Goal: Task Accomplishment & Management: Use online tool/utility

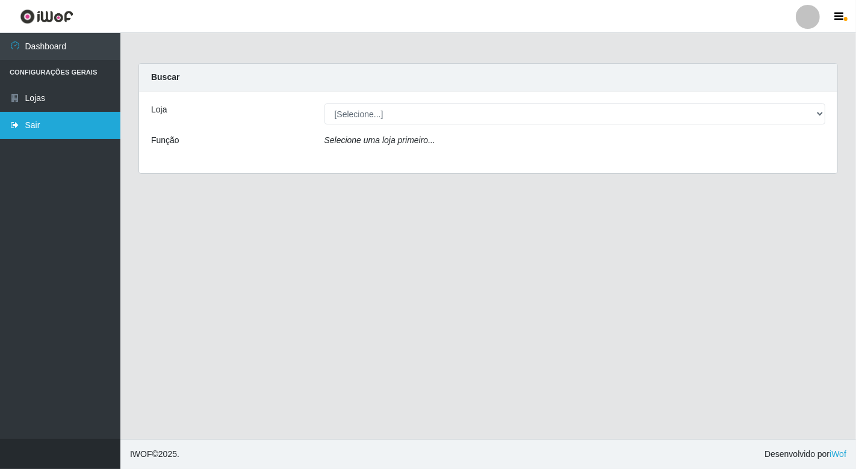
click at [33, 123] on link "Sair" at bounding box center [60, 125] width 120 height 27
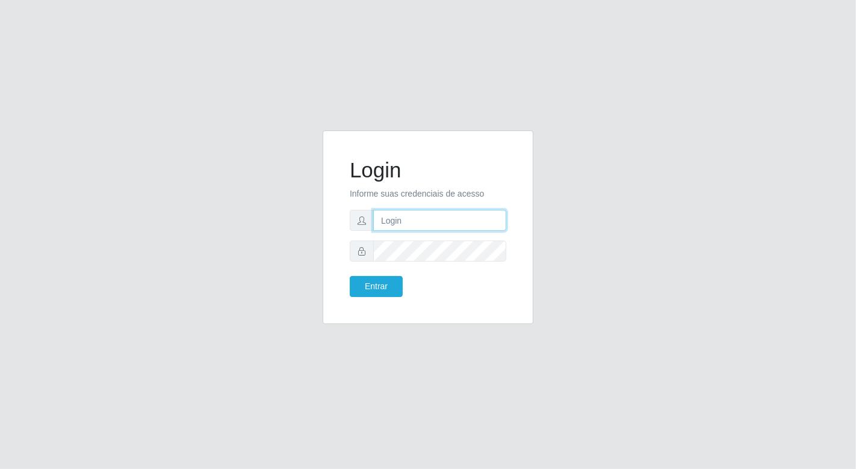
click at [387, 224] on input "text" at bounding box center [439, 220] width 133 height 21
type input "[EMAIL_ADDRESS][DOMAIN_NAME]"
click at [350, 276] on button "Entrar" at bounding box center [376, 286] width 53 height 21
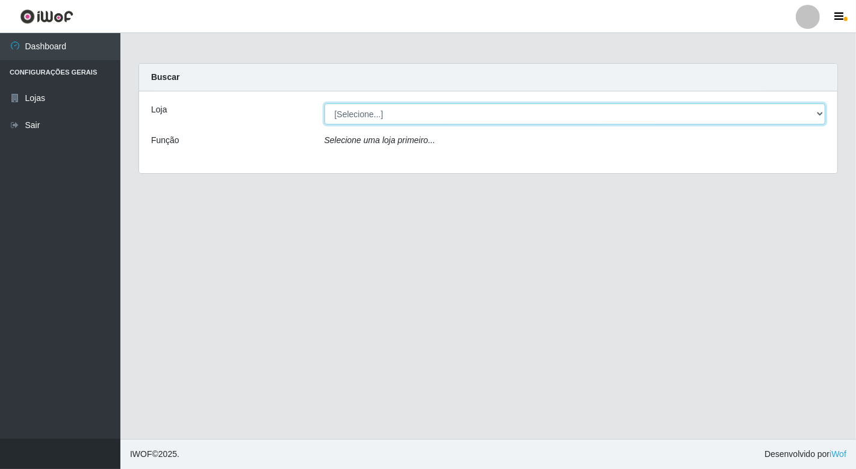
click at [814, 117] on select "[Selecione...] Nordestão - [GEOGRAPHIC_DATA]" at bounding box center [574, 113] width 501 height 21
select select "454"
click at [324, 103] on select "[Selecione...] Nordestão - [GEOGRAPHIC_DATA]" at bounding box center [574, 113] width 501 height 21
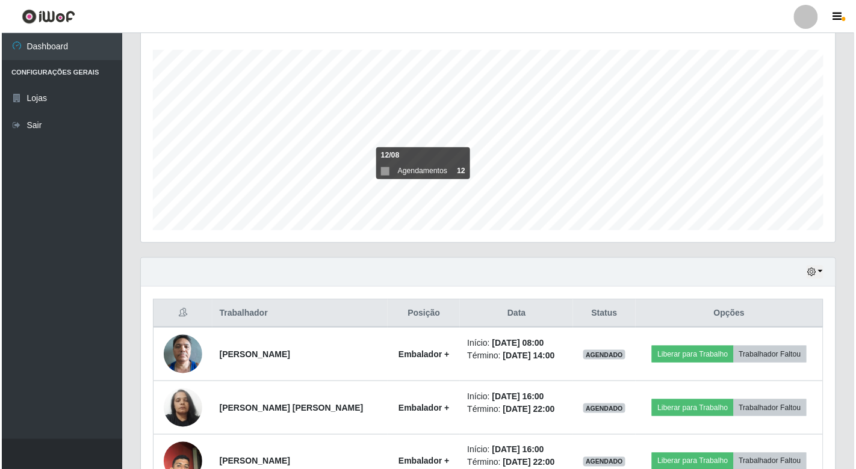
scroll to position [200, 0]
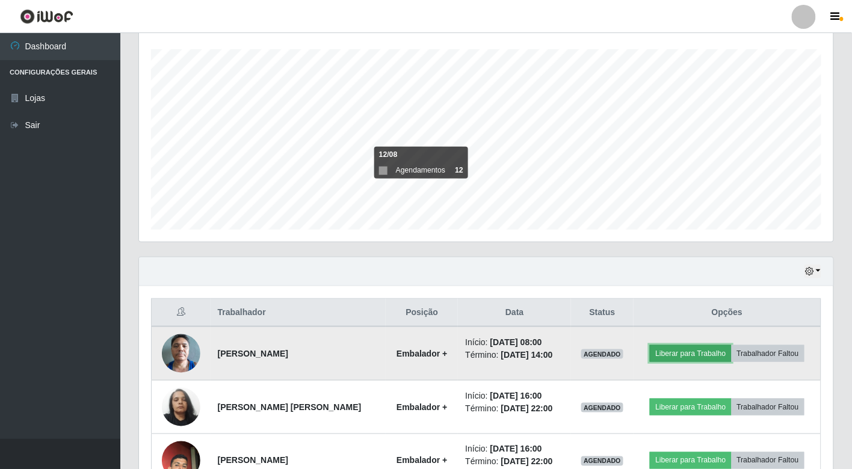
click at [692, 353] on button "Liberar para Trabalho" at bounding box center [690, 353] width 81 height 17
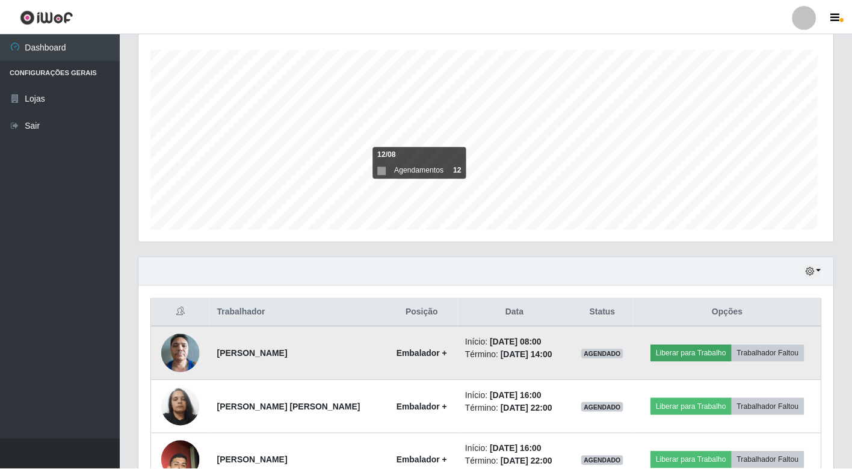
scroll to position [249, 687]
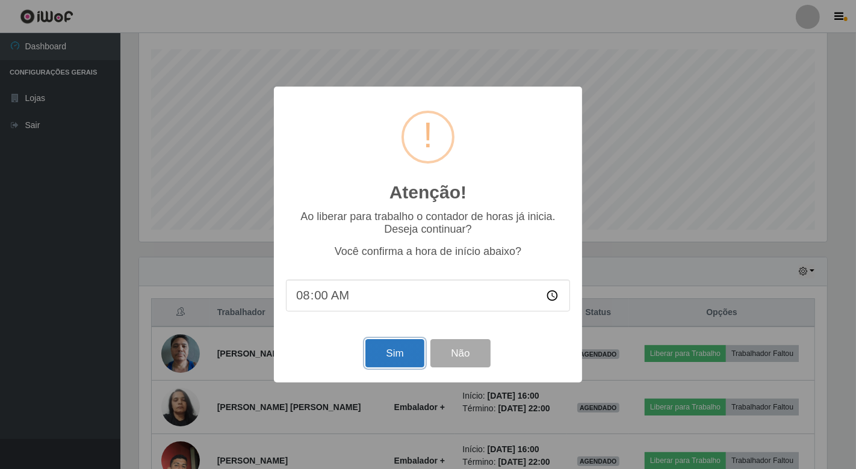
click at [393, 349] on button "Sim" at bounding box center [394, 353] width 58 height 28
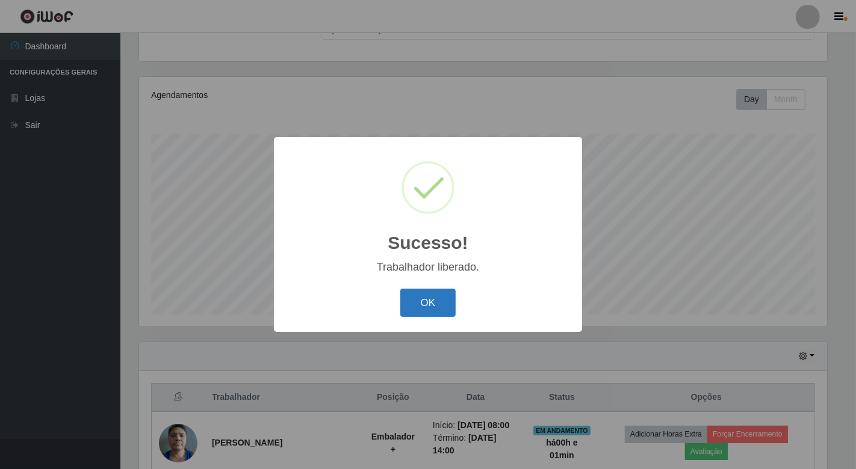
click at [429, 297] on button "OK" at bounding box center [428, 303] width 56 height 28
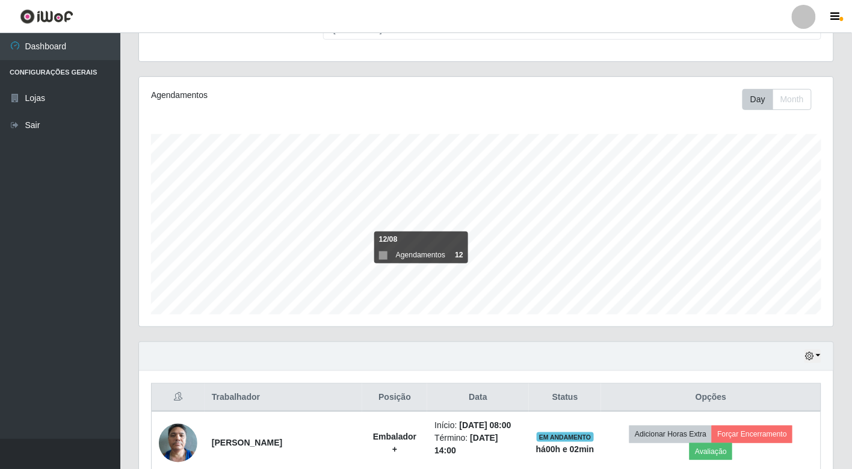
scroll to position [303, 0]
